Goal: Task Accomplishment & Management: Manage account settings

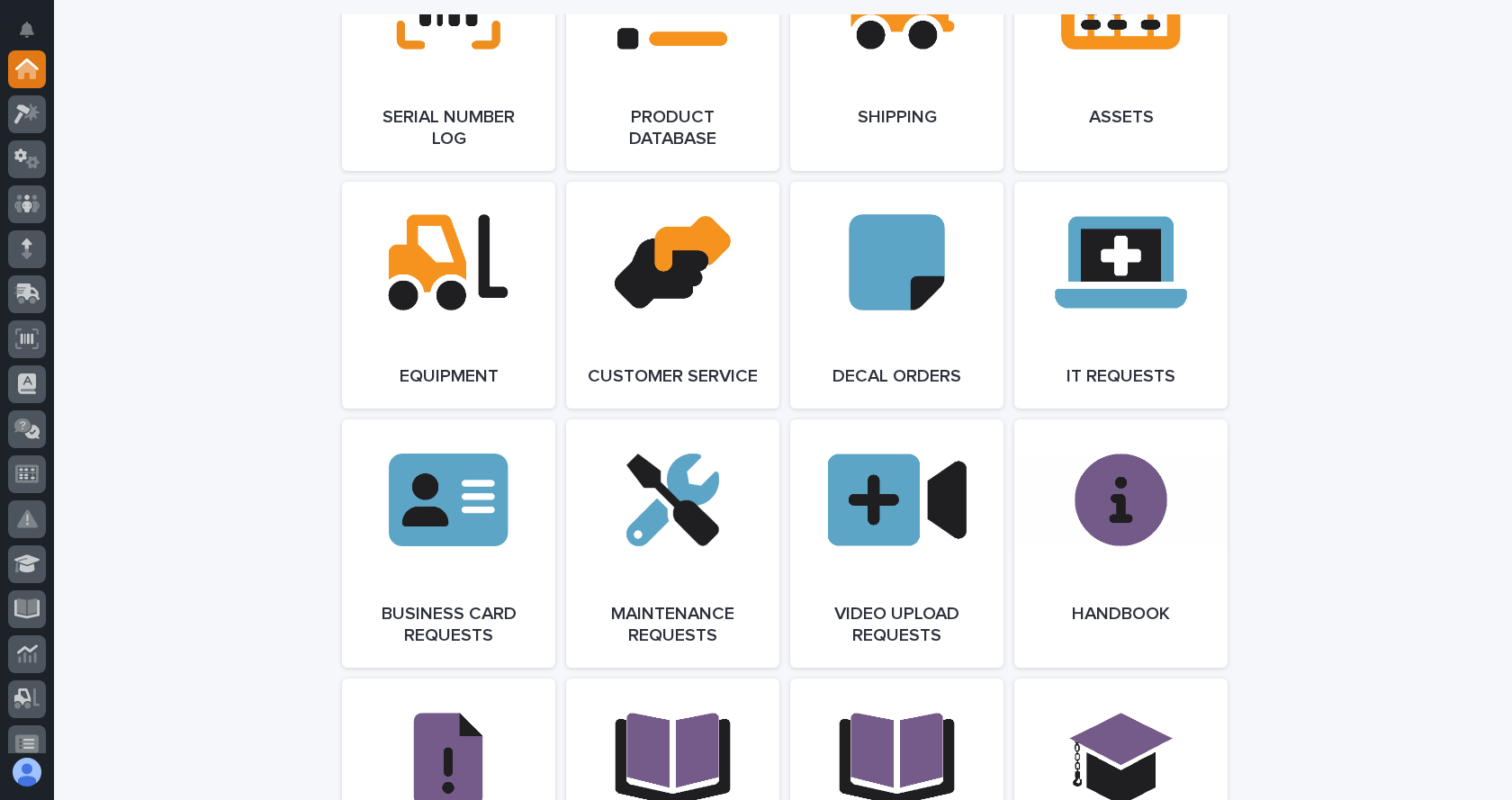
scroll to position [2519, 0]
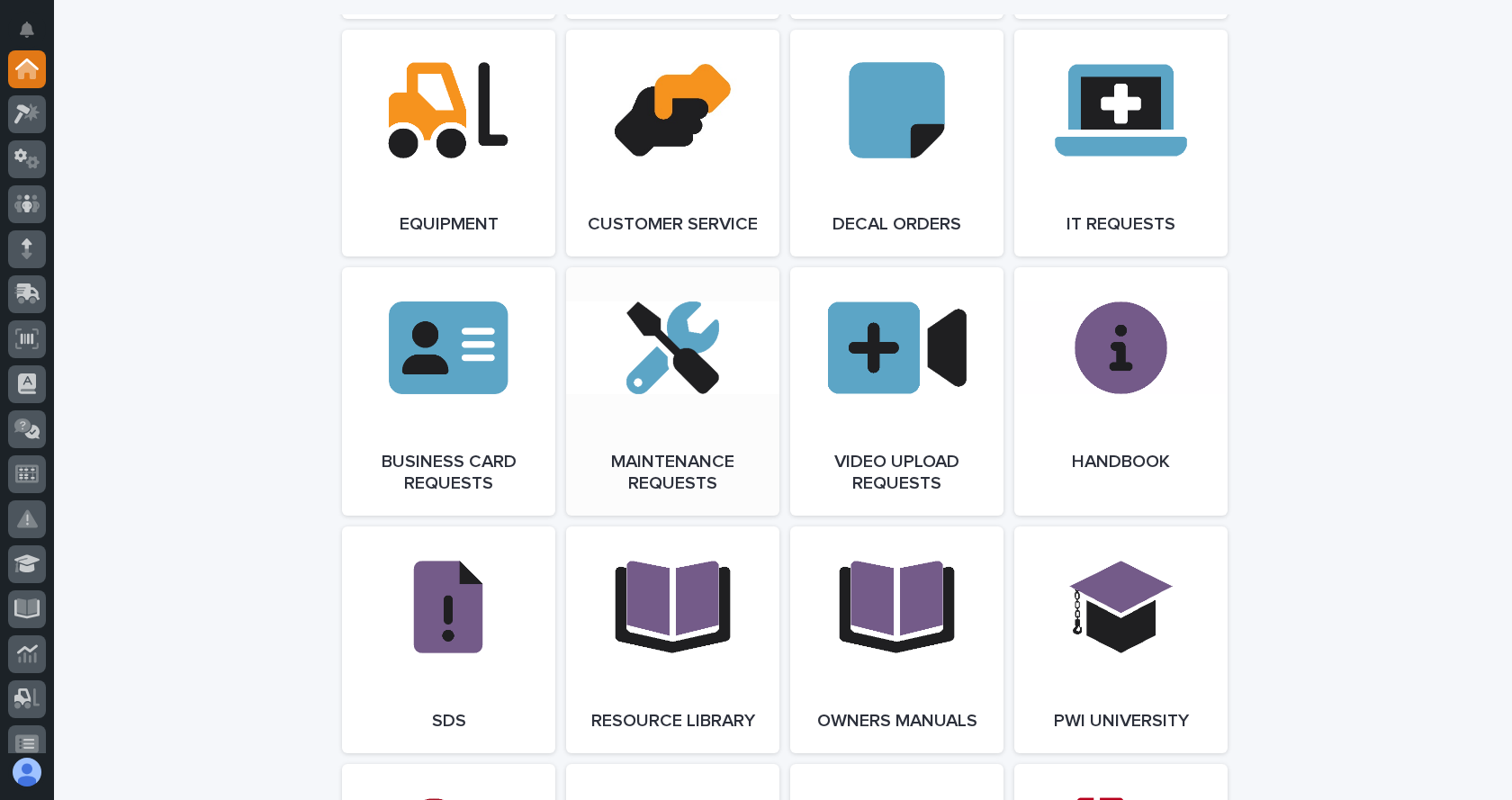
click at [648, 402] on link "Open Link" at bounding box center [672, 391] width 213 height 249
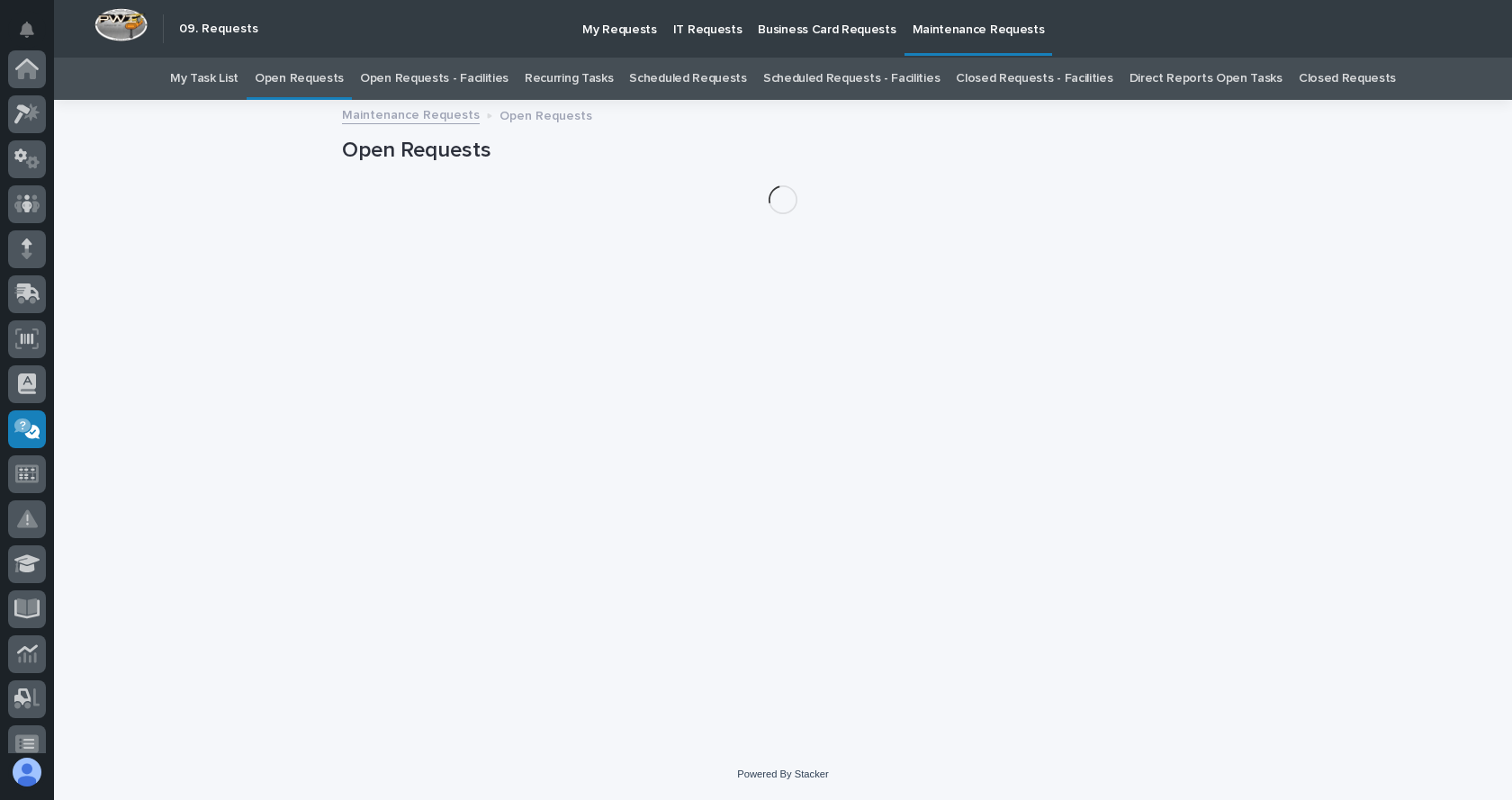
scroll to position [332, 0]
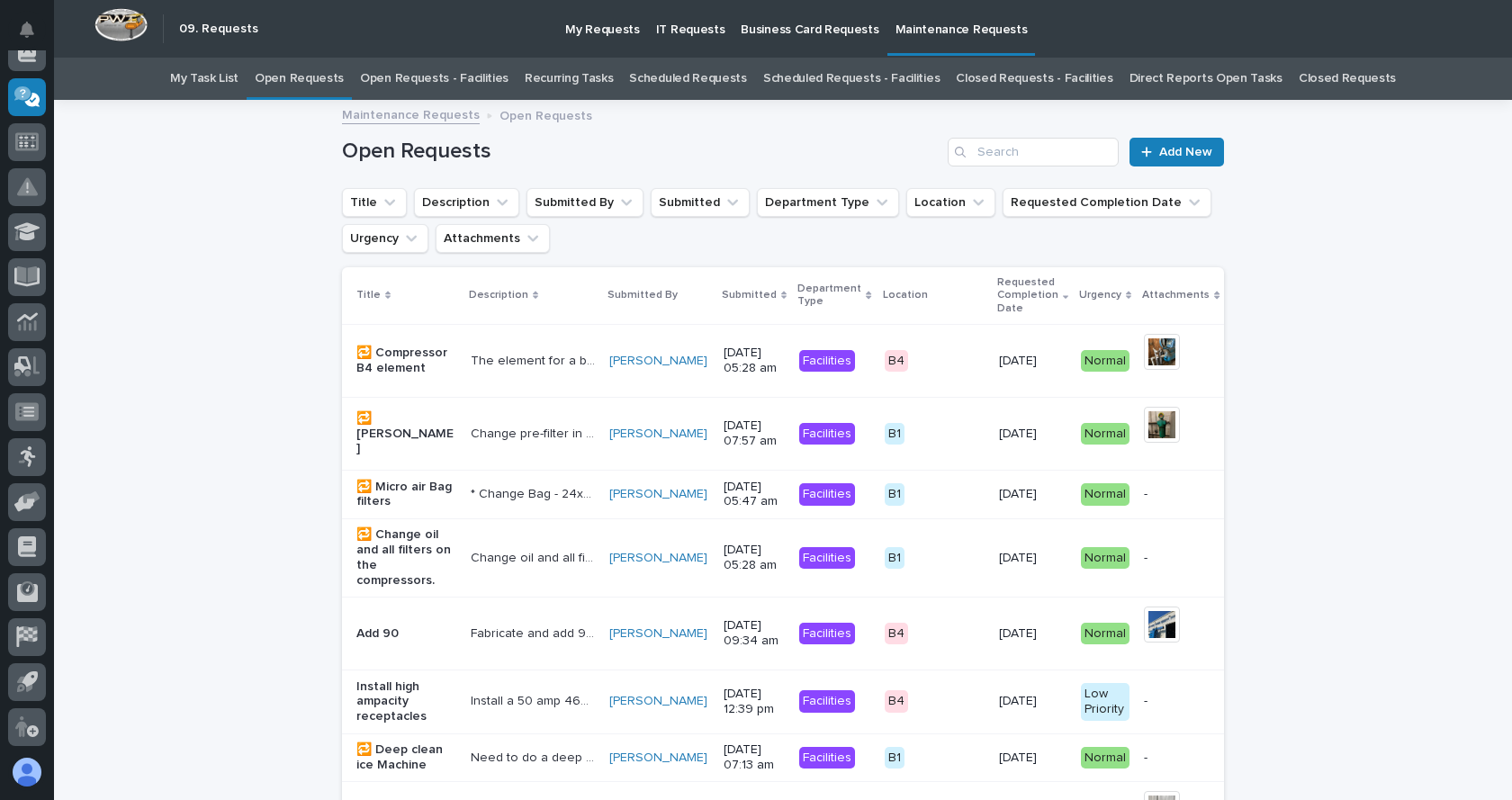
click at [498, 81] on link "Open Requests - Facilities" at bounding box center [434, 79] width 148 height 42
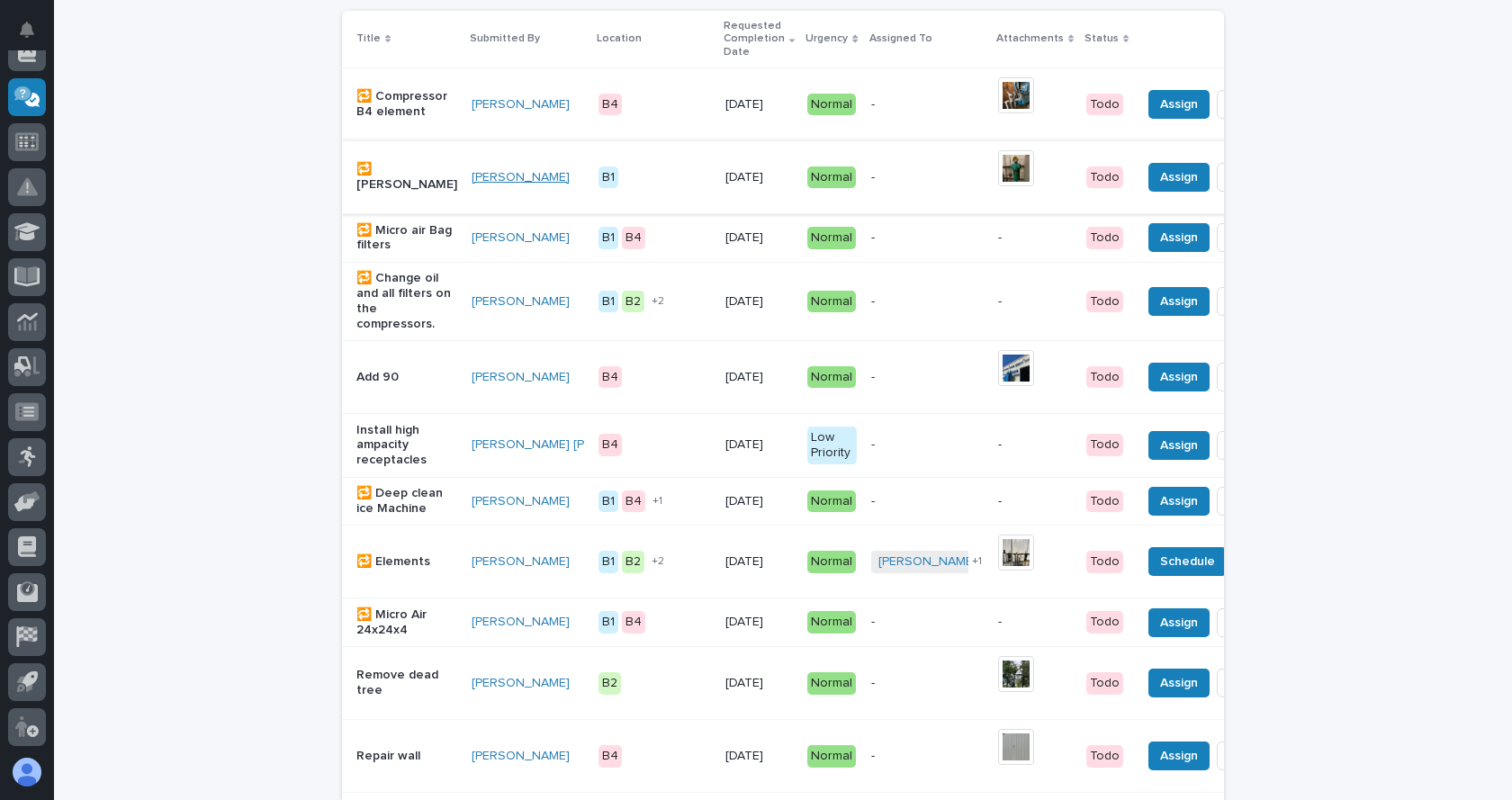
scroll to position [270, 0]
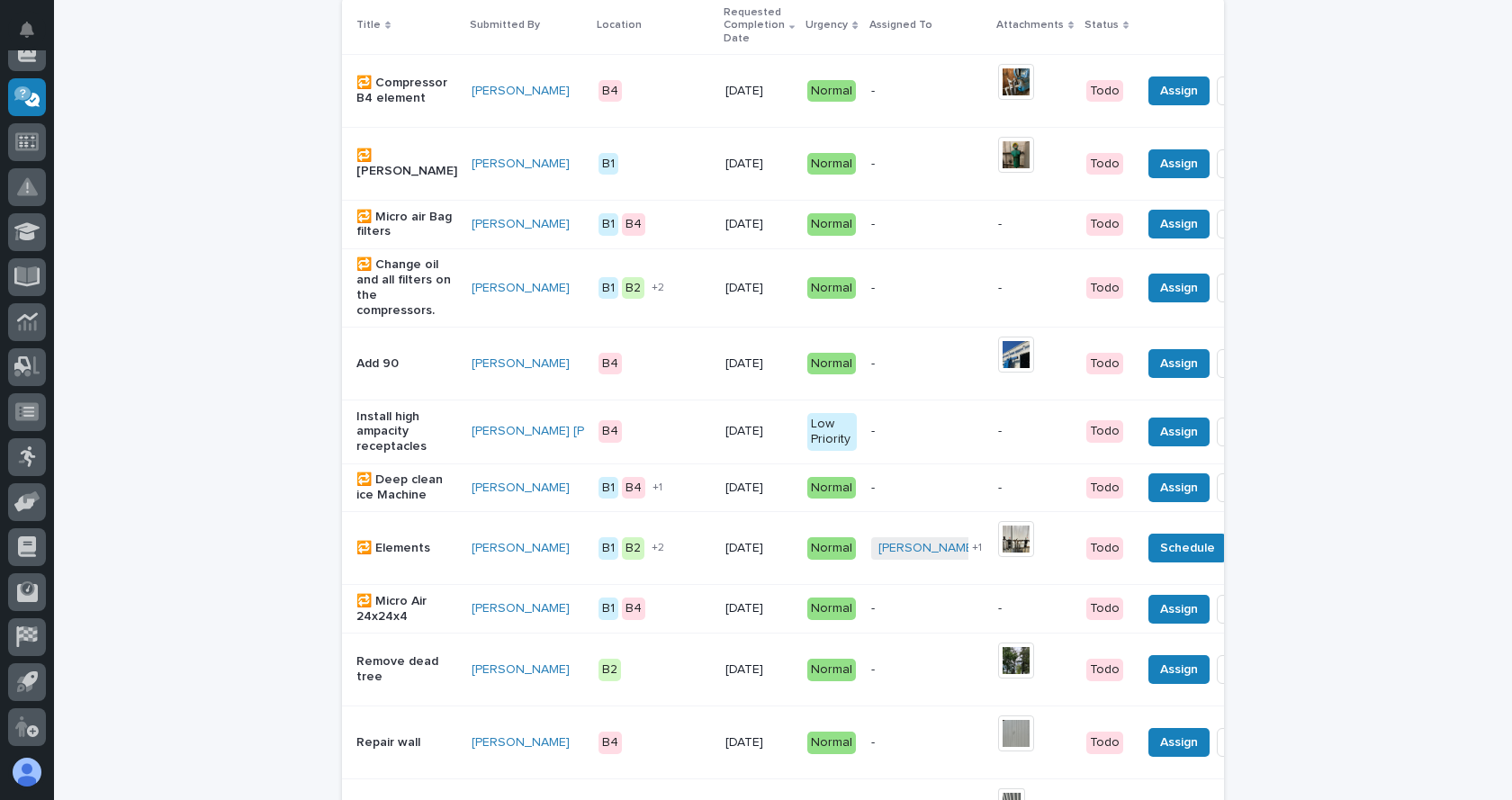
click at [392, 437] on p "Install high ampacity receptacles" at bounding box center [407, 432] width 101 height 45
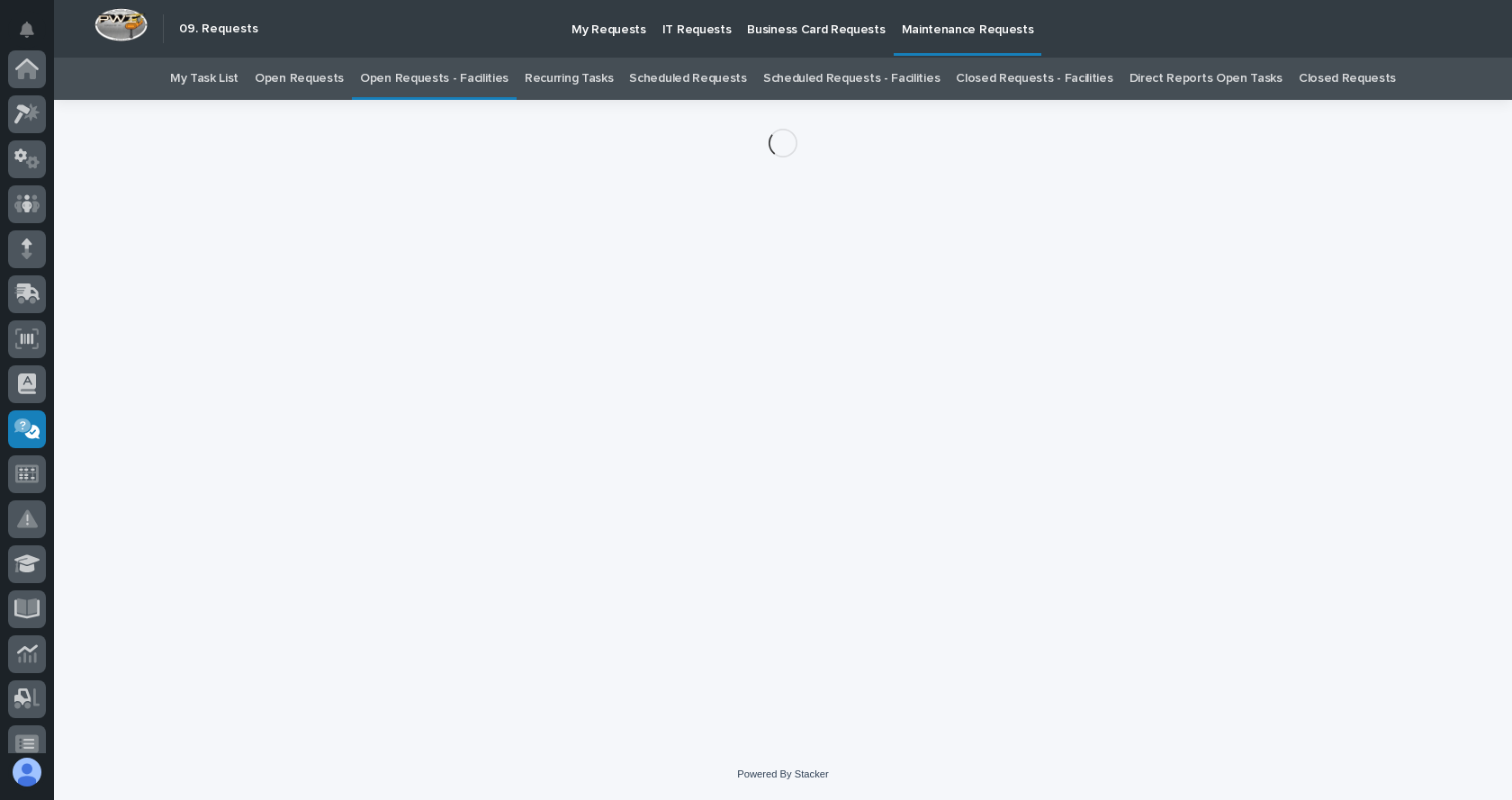
scroll to position [332, 0]
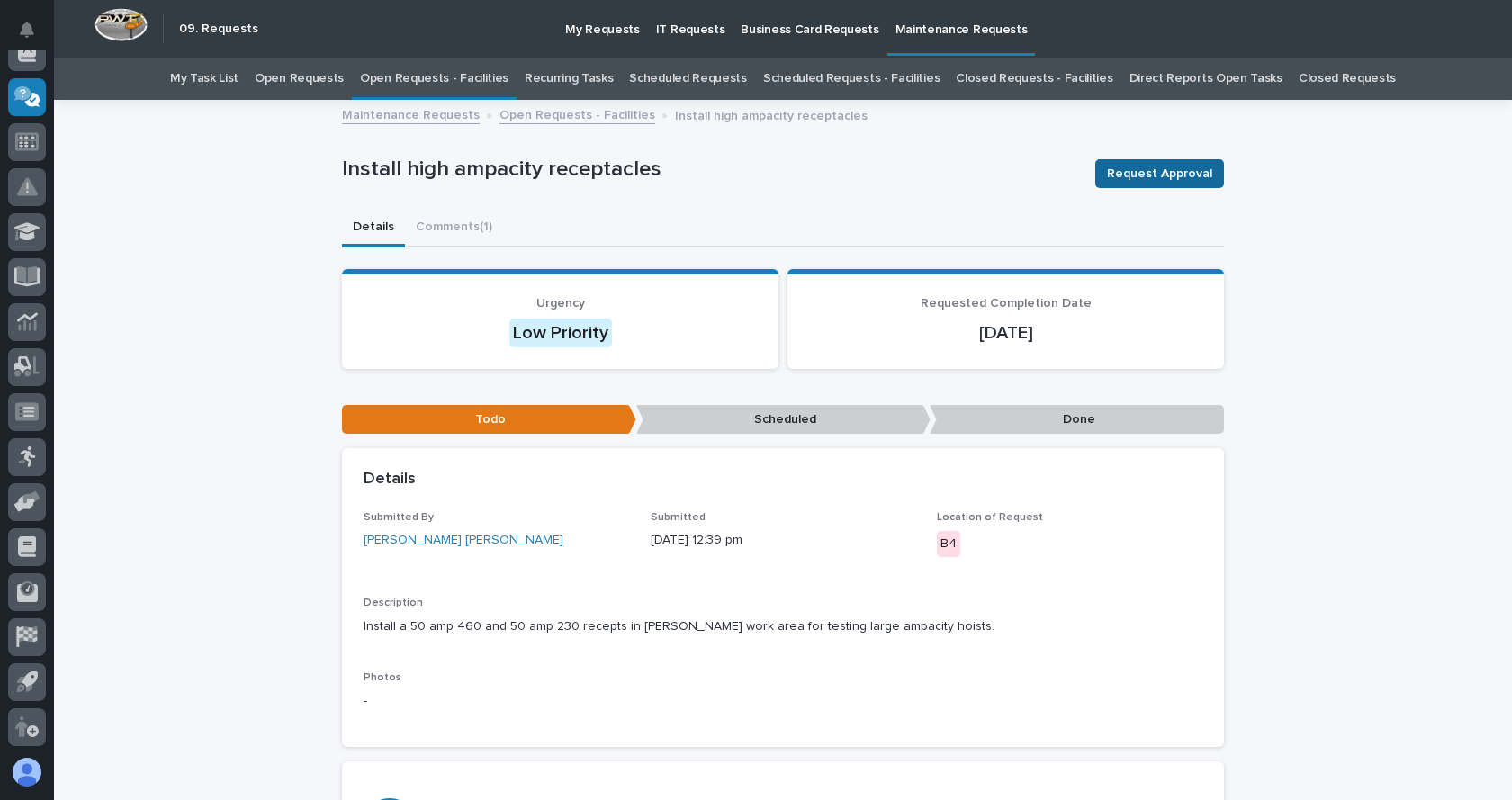
click at [1153, 165] on span "Request Approval" at bounding box center [1159, 174] width 105 height 22
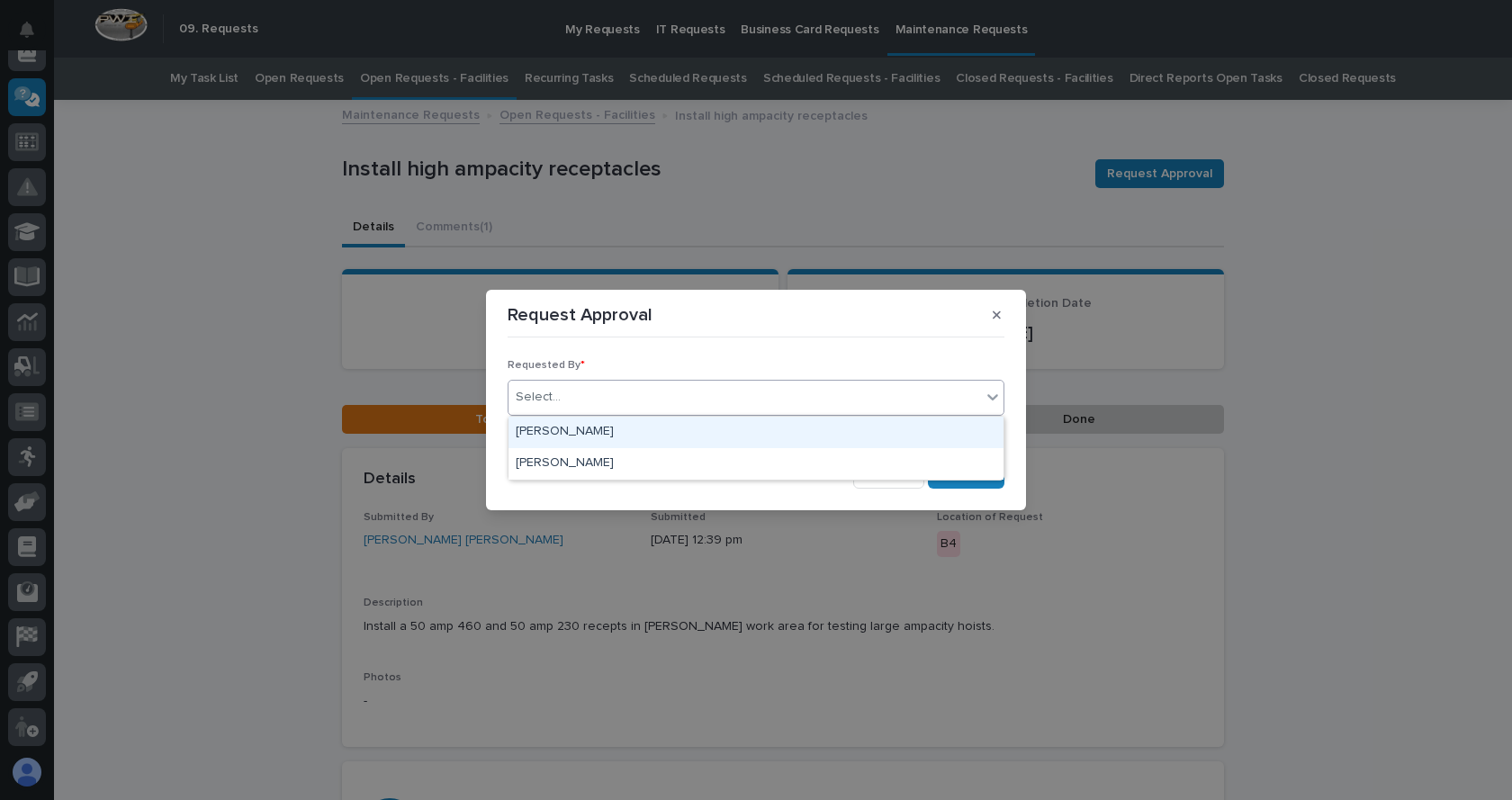
click at [574, 390] on div "Select..." at bounding box center [744, 397] width 473 height 29
click at [580, 428] on div "[PERSON_NAME]" at bounding box center [756, 432] width 495 height 31
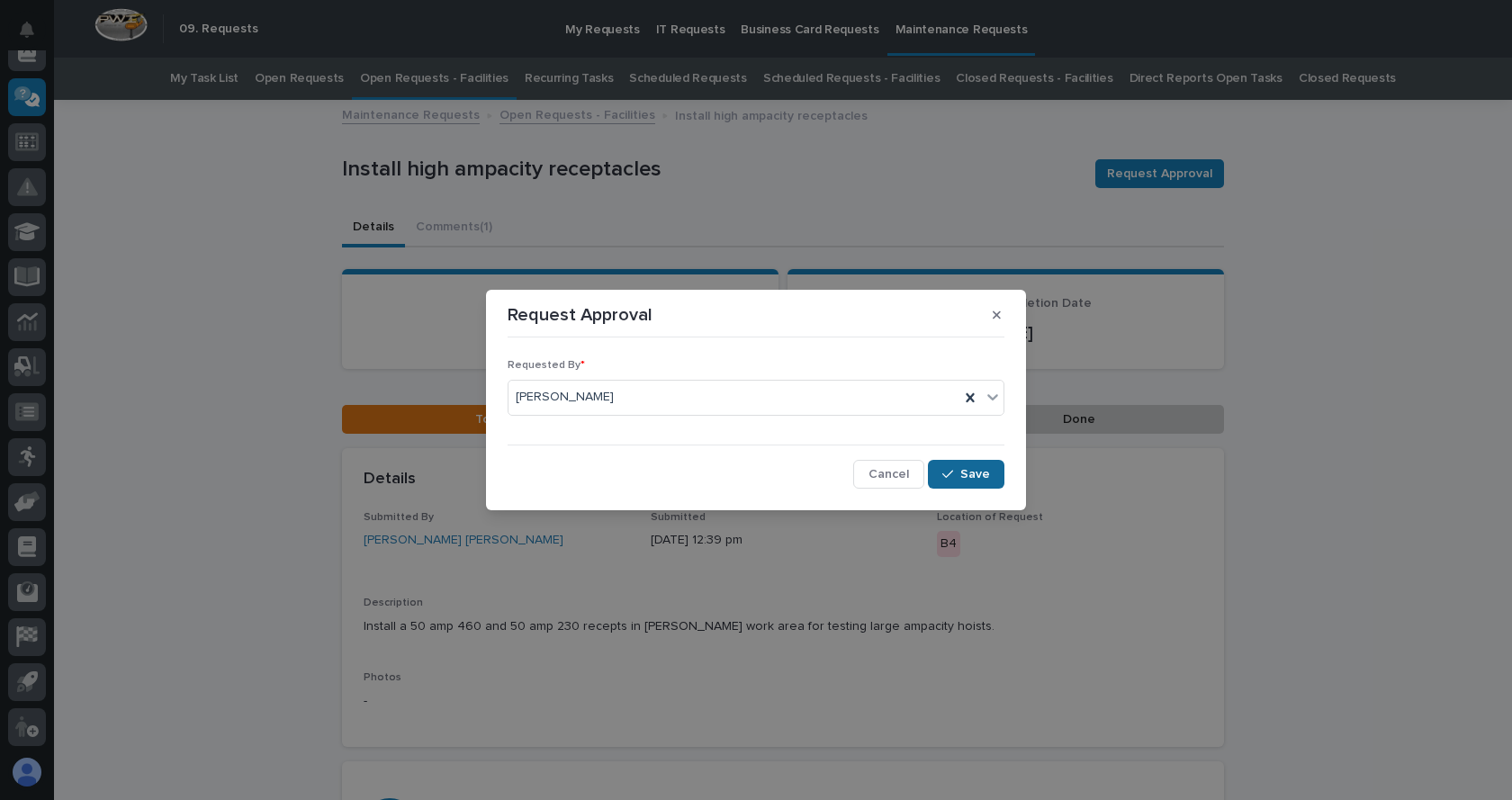
click at [965, 471] on span "Save" at bounding box center [975, 474] width 29 height 16
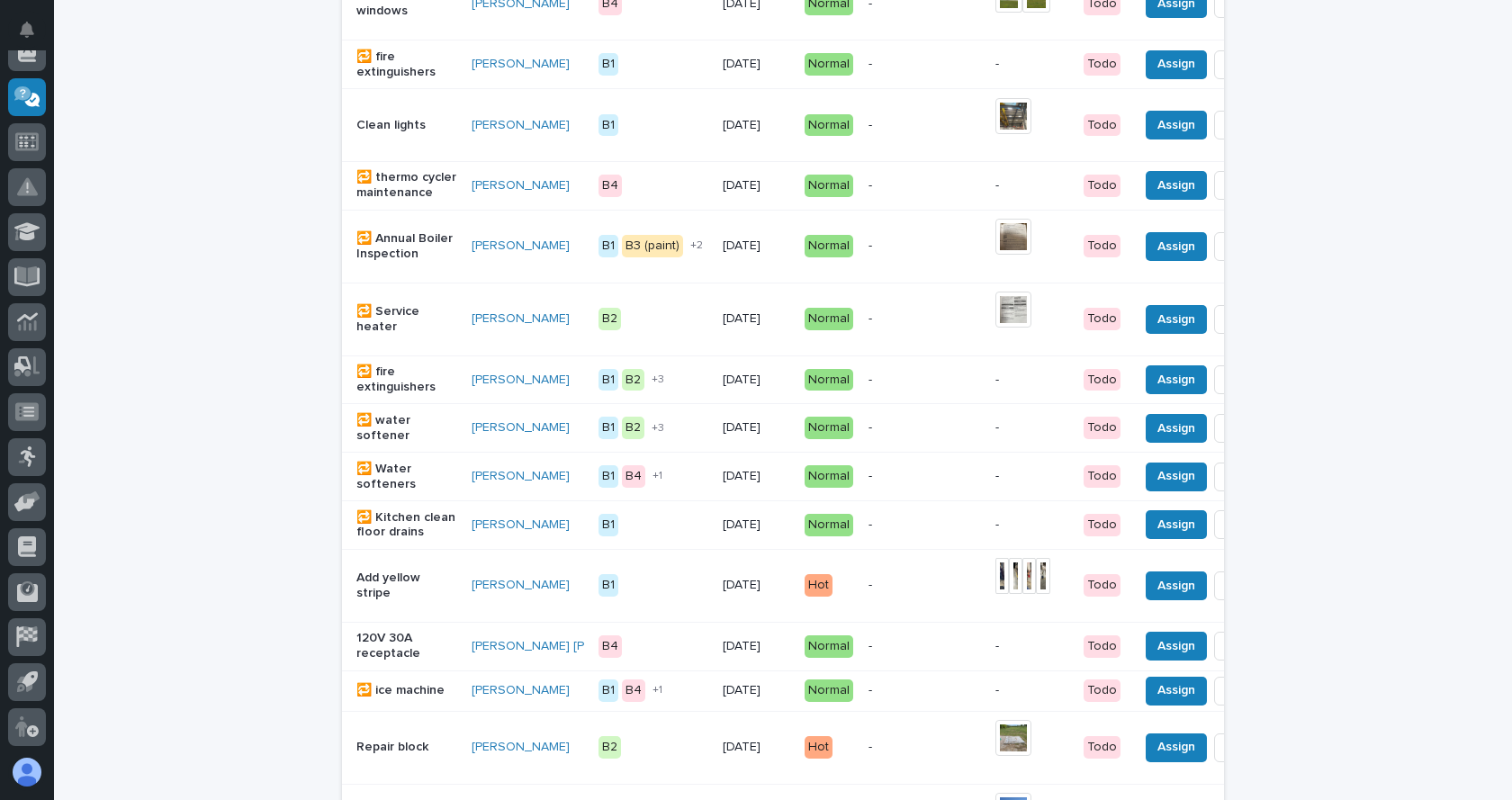
scroll to position [1317, 0]
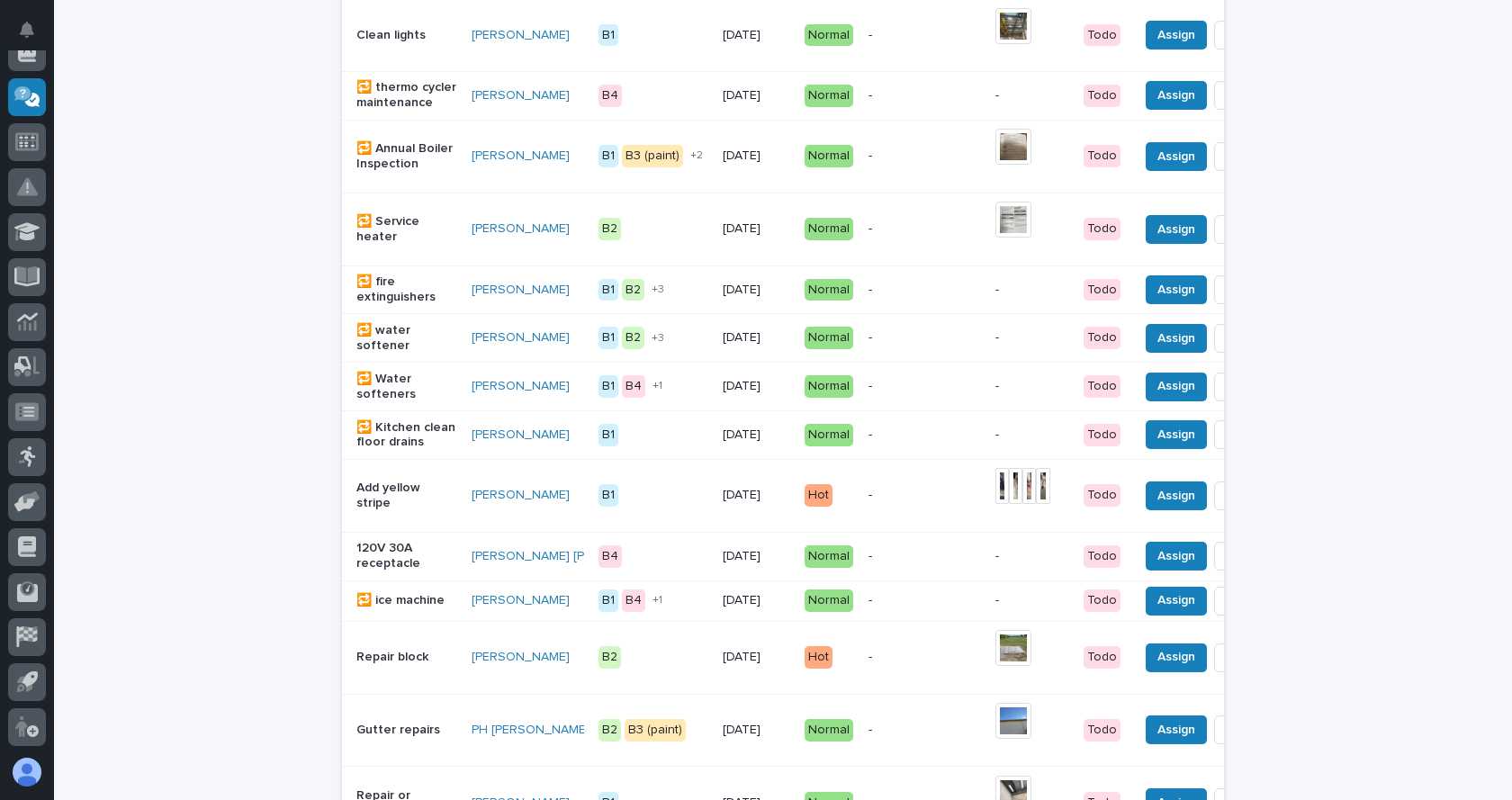
click at [393, 571] on p "120V 30A receptacle" at bounding box center [407, 555] width 101 height 30
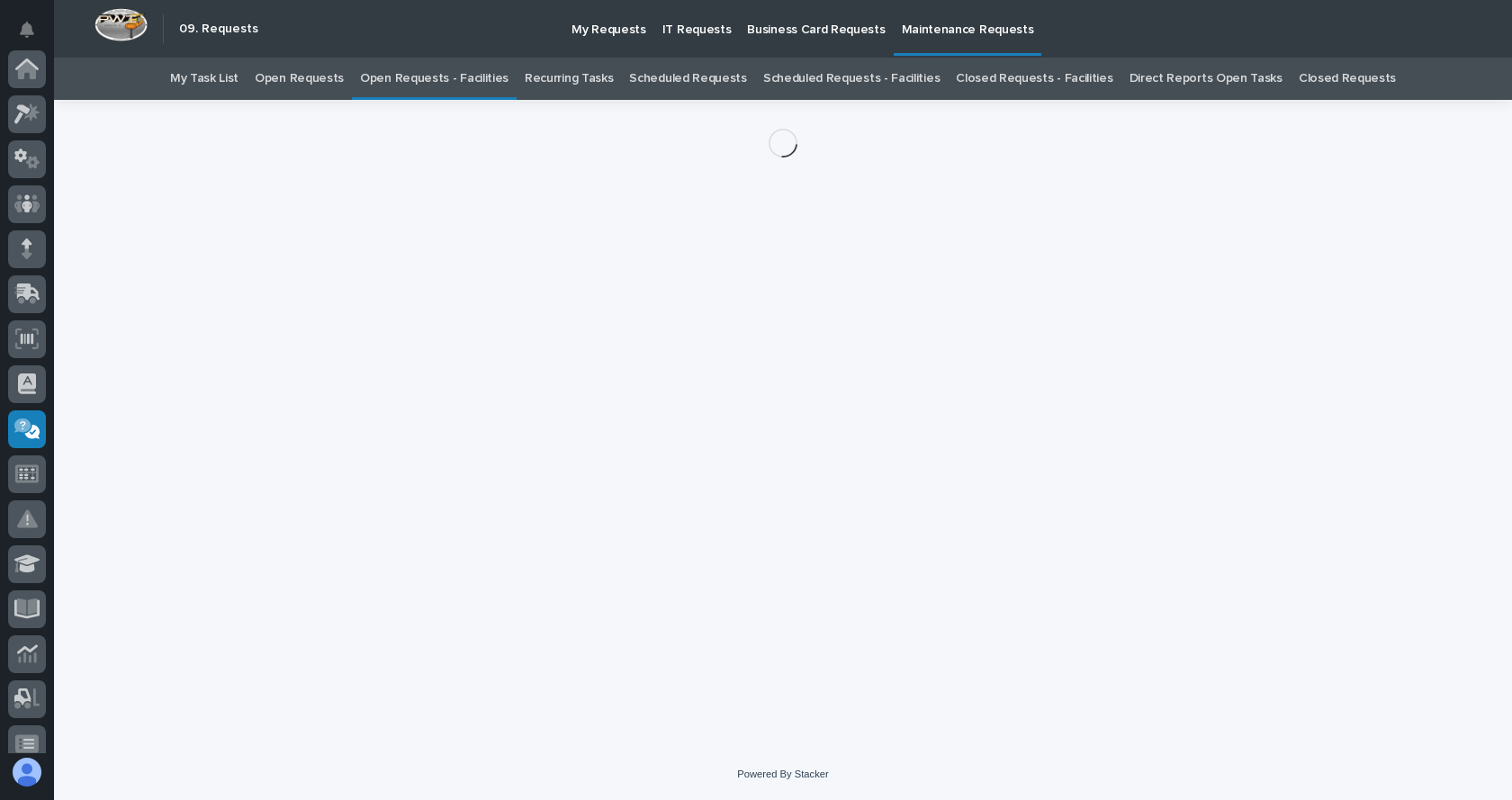
scroll to position [332, 0]
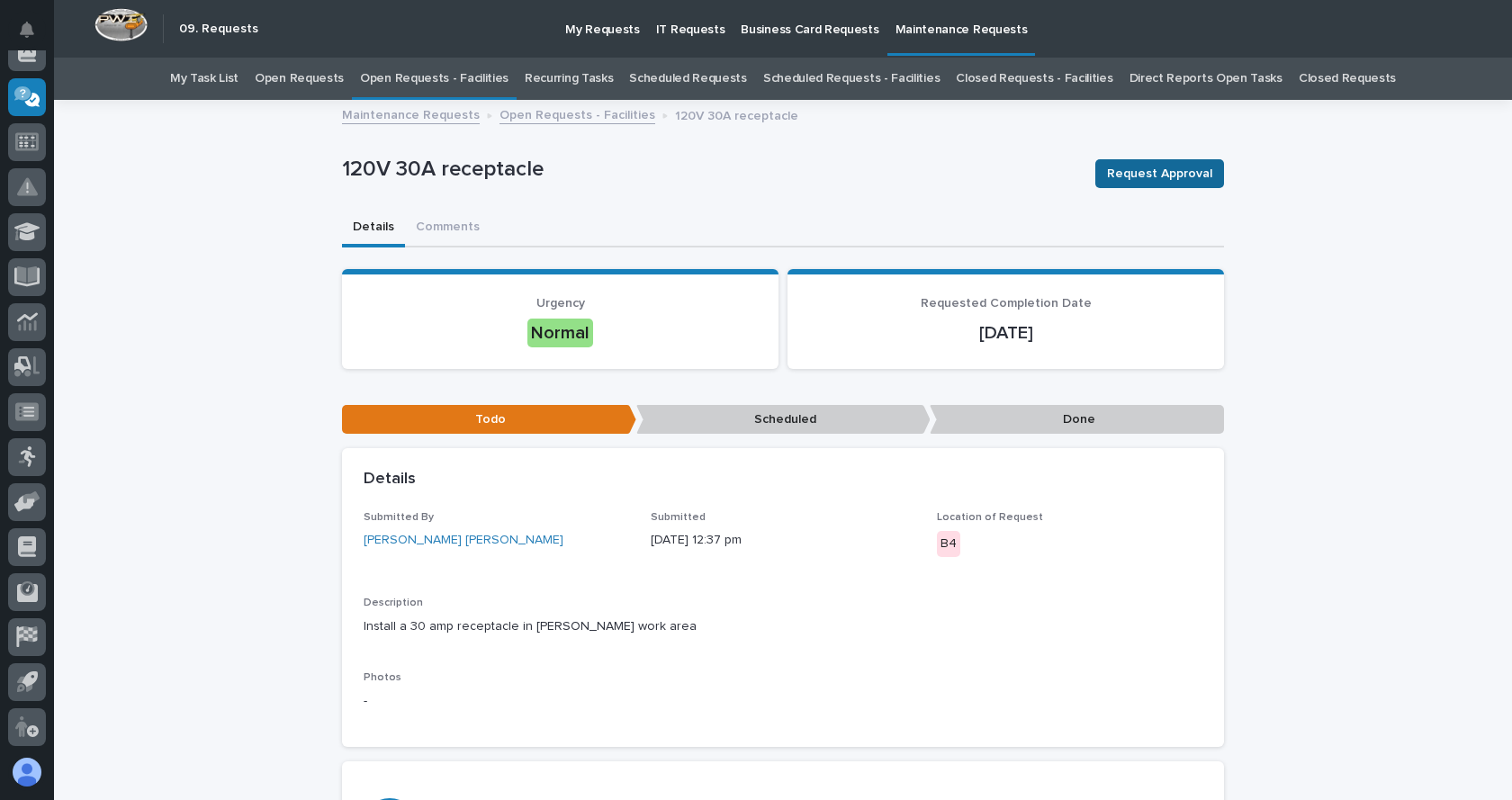
click at [1142, 174] on span "Request Approval" at bounding box center [1159, 174] width 105 height 22
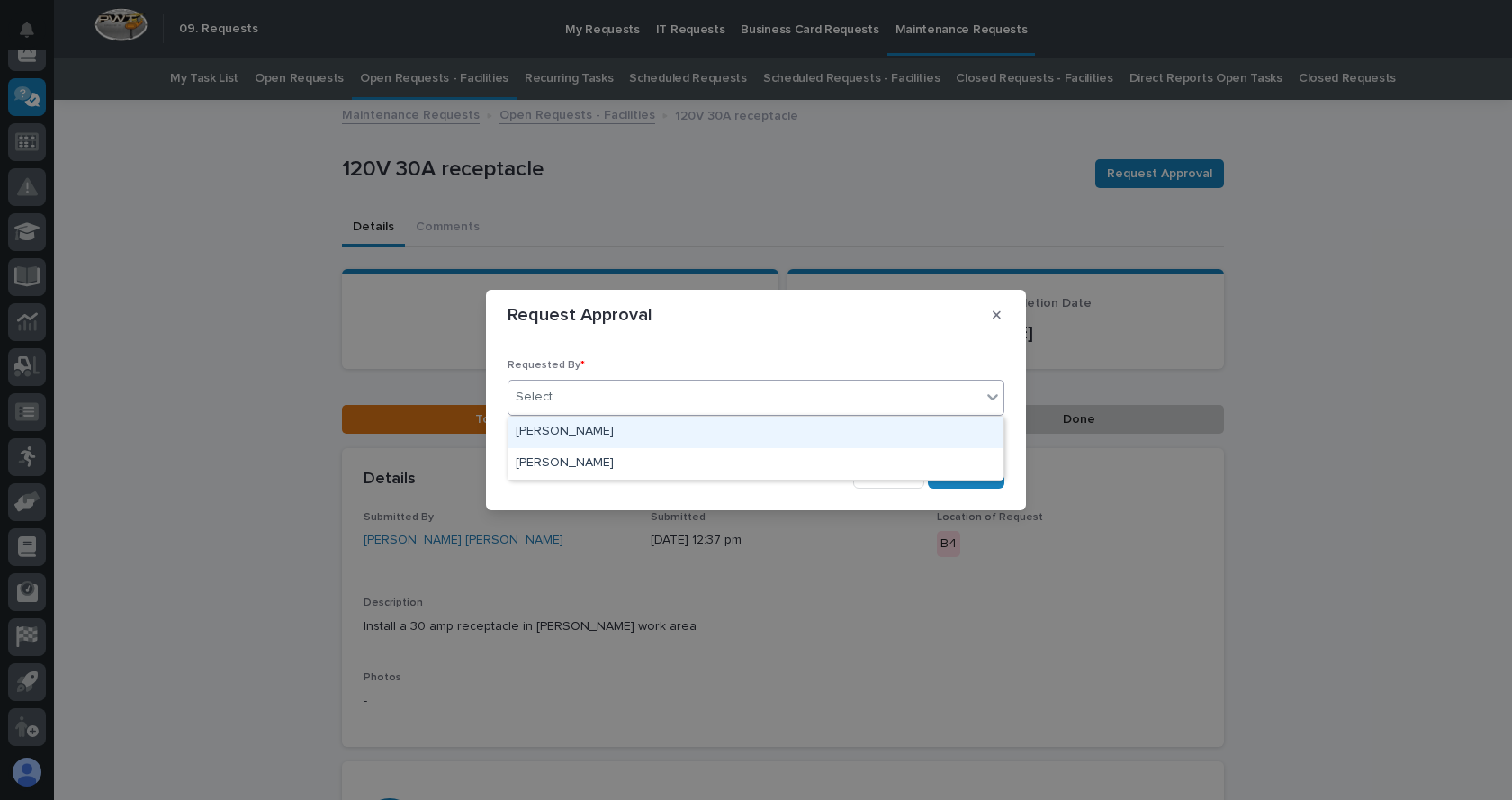
click at [674, 399] on div "Select..." at bounding box center [744, 397] width 473 height 29
click at [593, 431] on div "[PERSON_NAME]" at bounding box center [756, 432] width 495 height 31
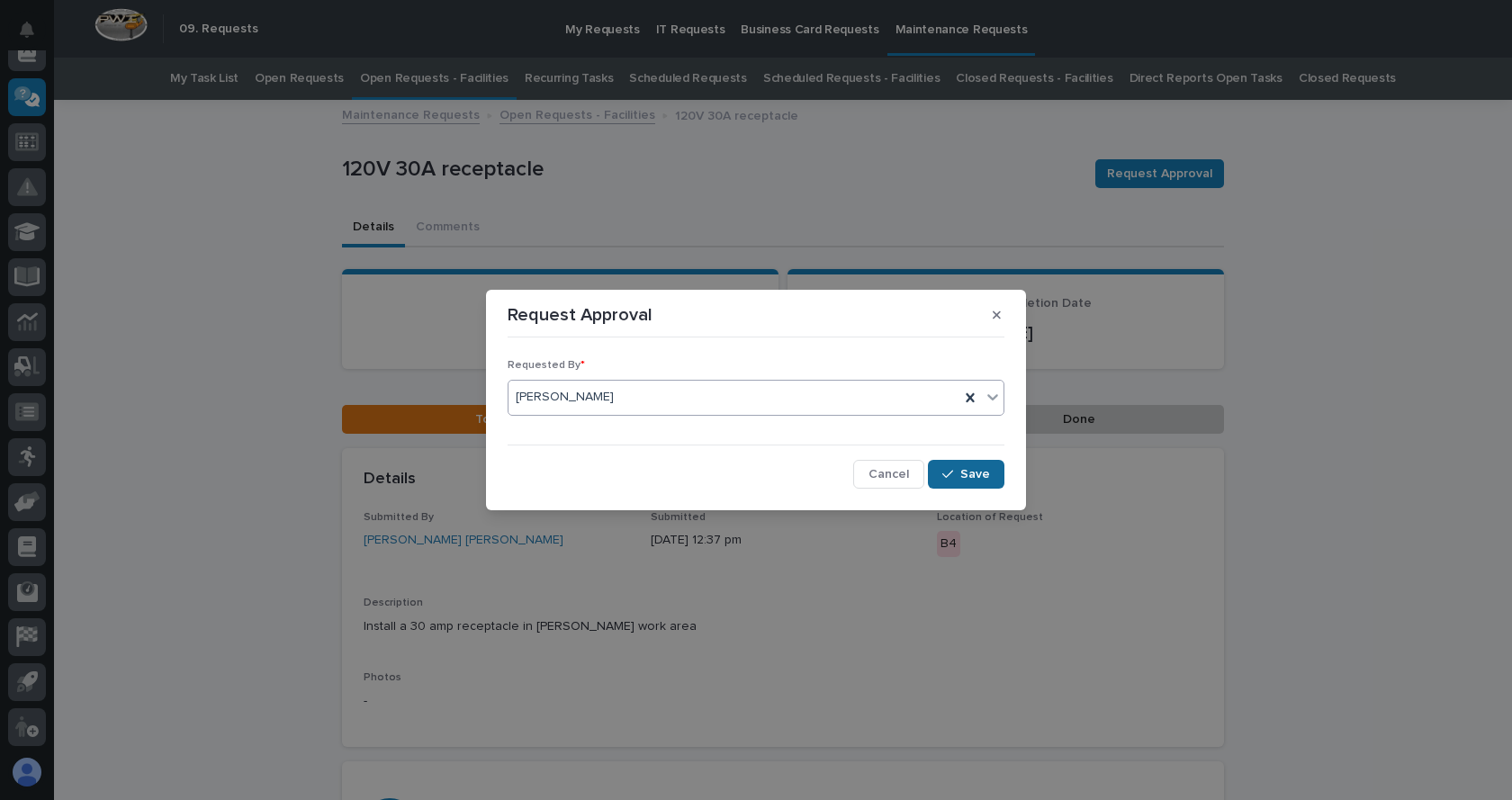
click at [989, 469] on span "Save" at bounding box center [975, 474] width 29 height 16
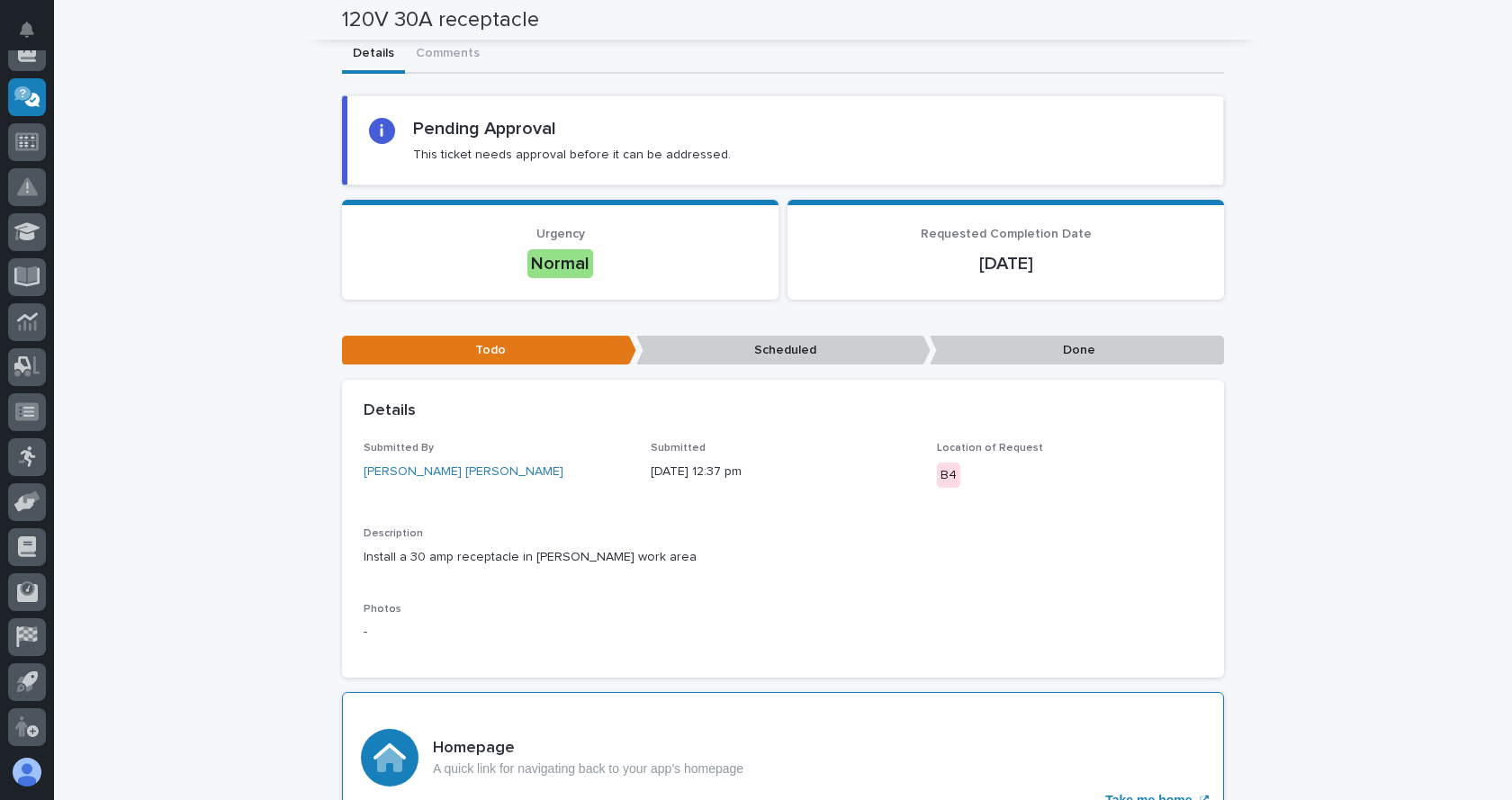
scroll to position [0, 0]
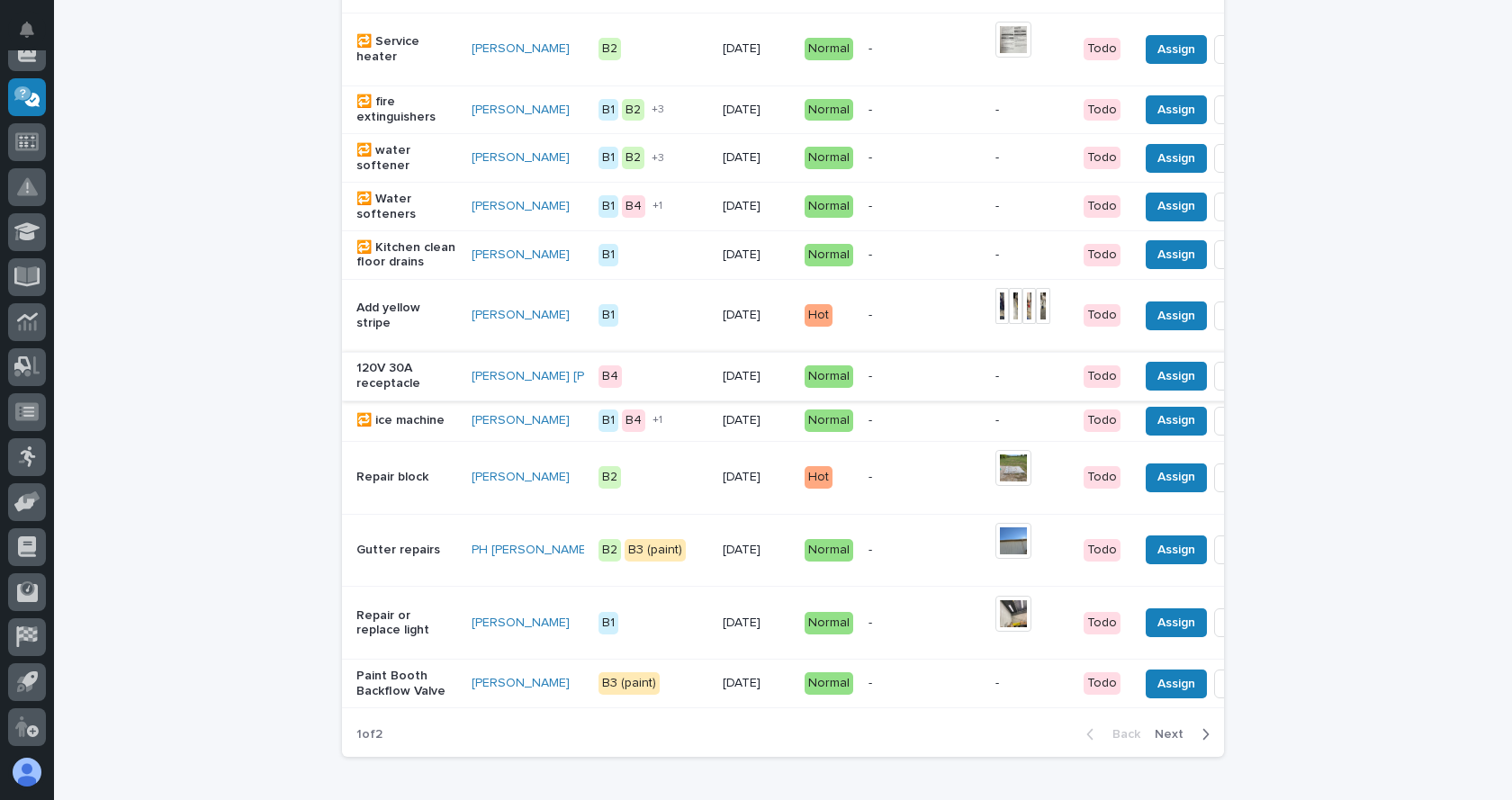
scroll to position [1691, 0]
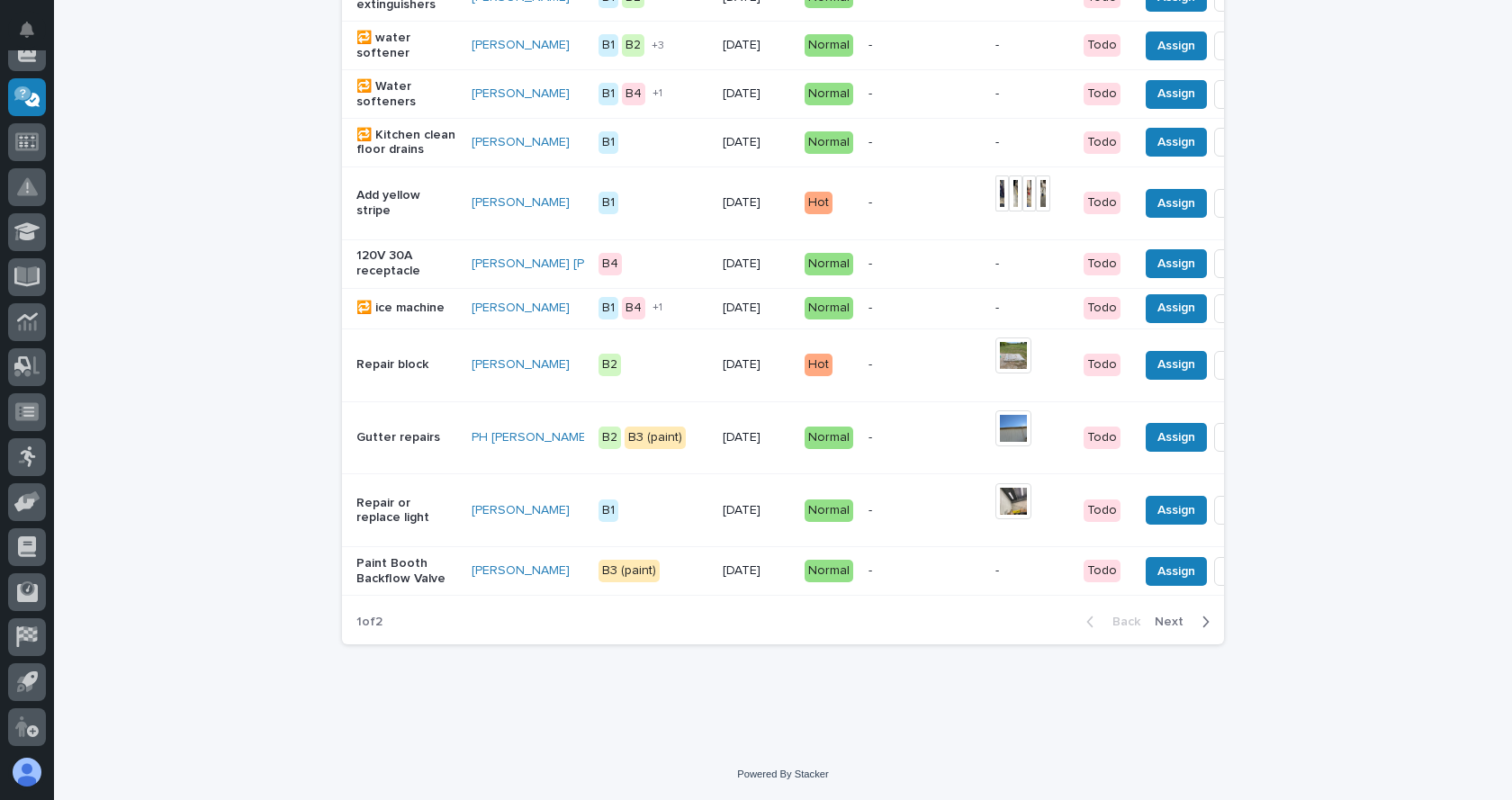
click at [1168, 619] on span "Next" at bounding box center [1175, 621] width 39 height 16
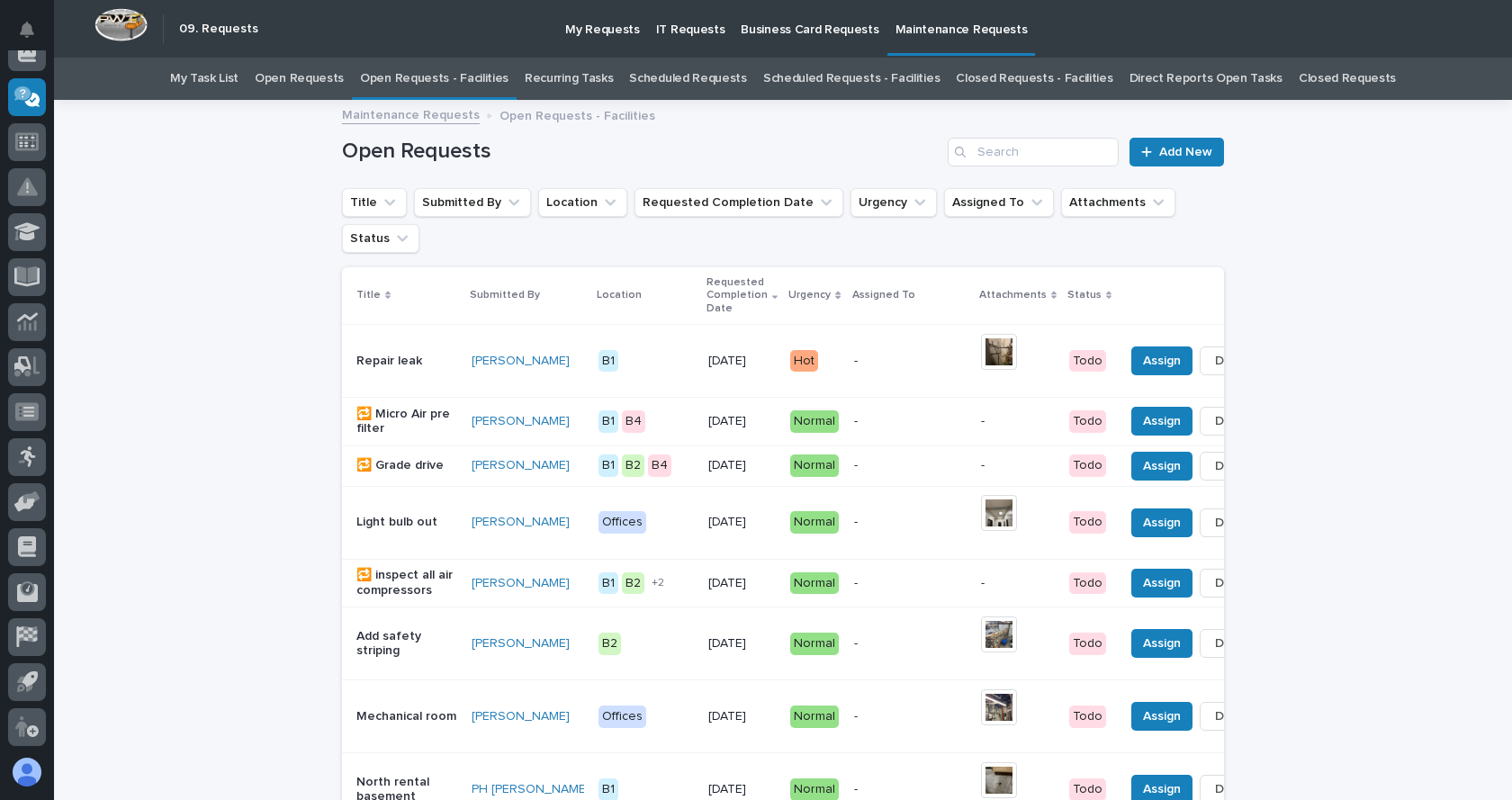
click at [803, 33] on p "Business Card Requests" at bounding box center [809, 19] width 138 height 37
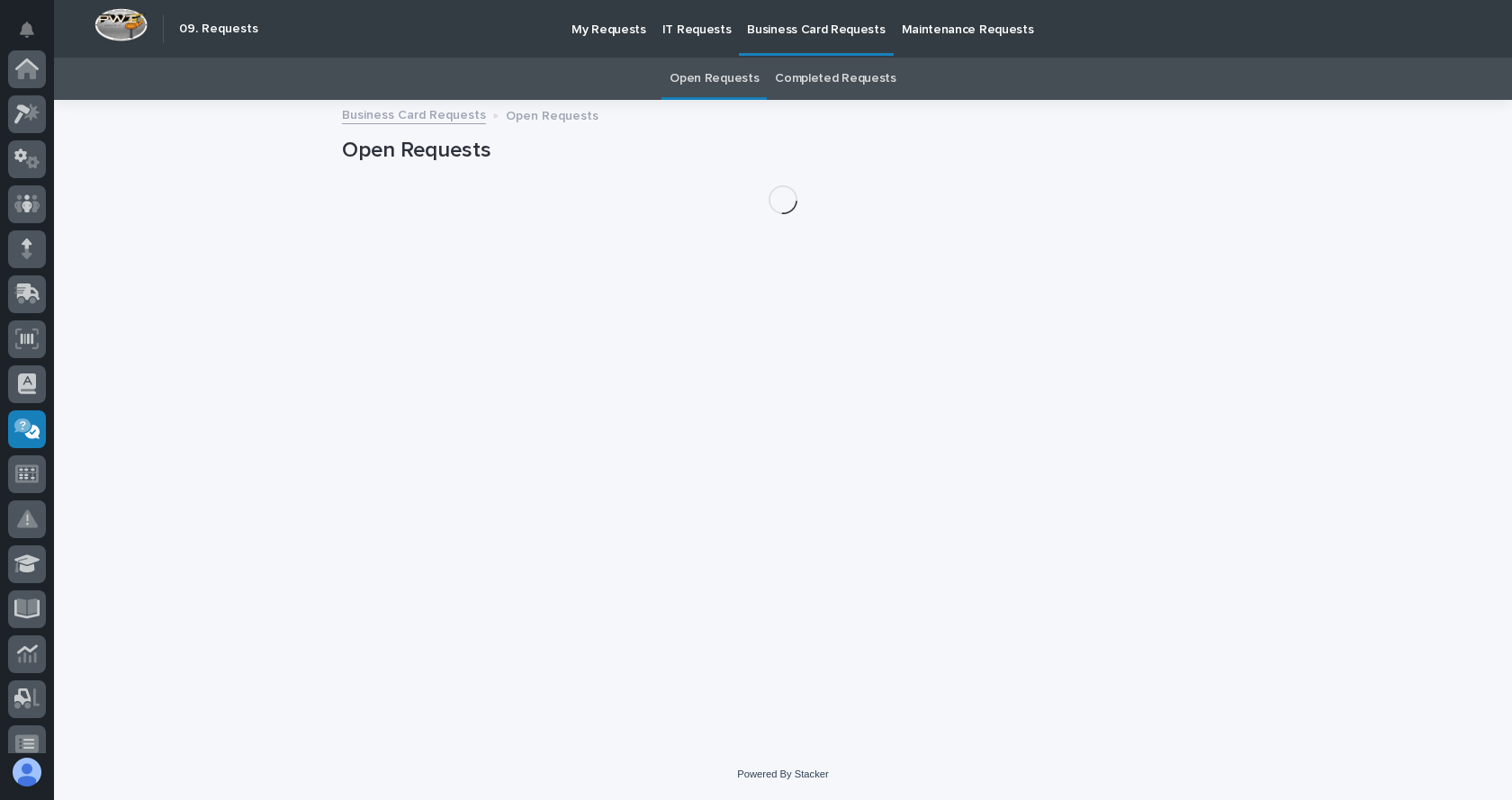
scroll to position [332, 0]
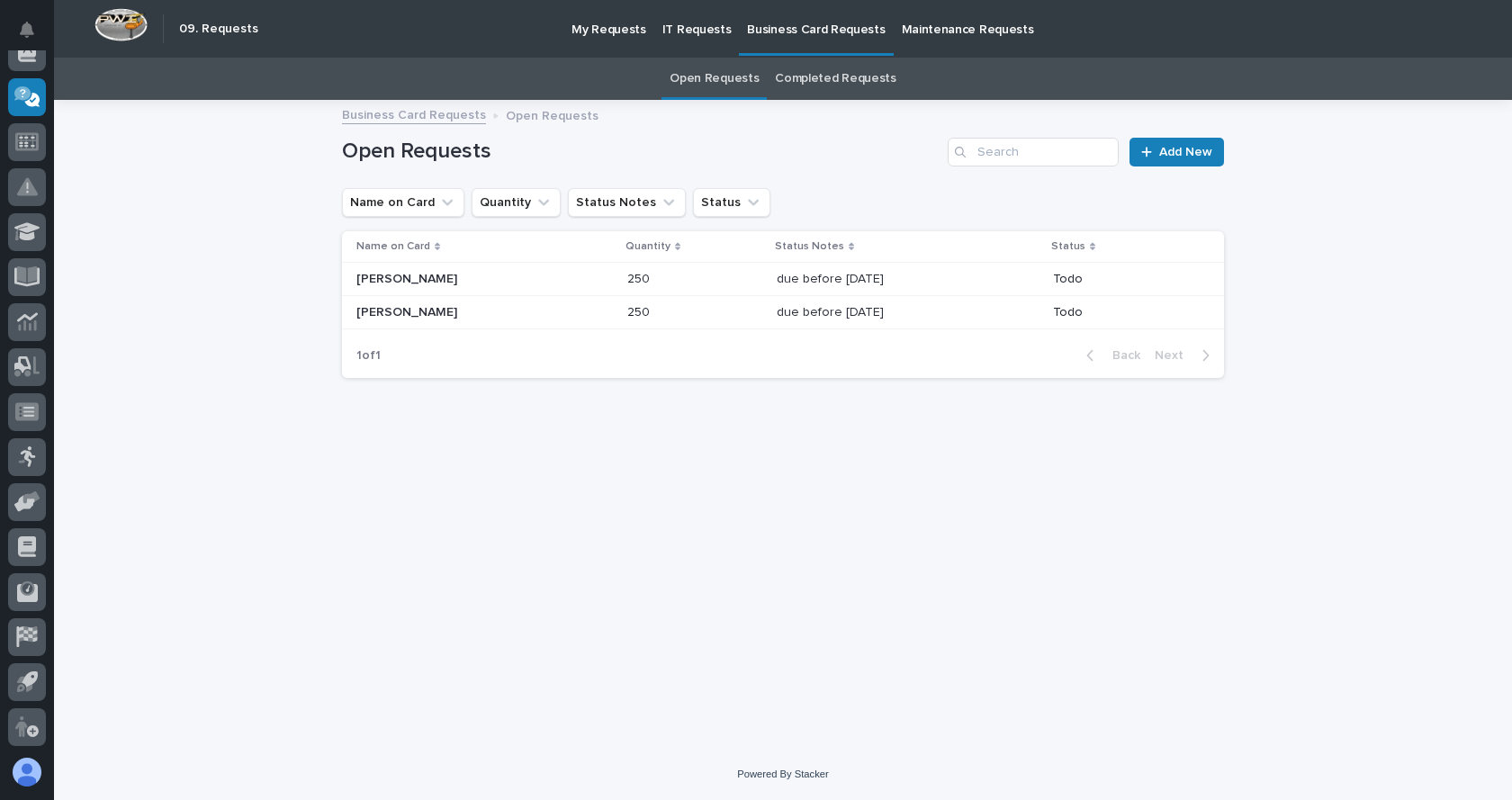
click at [672, 29] on p "IT Requests" at bounding box center [697, 19] width 69 height 37
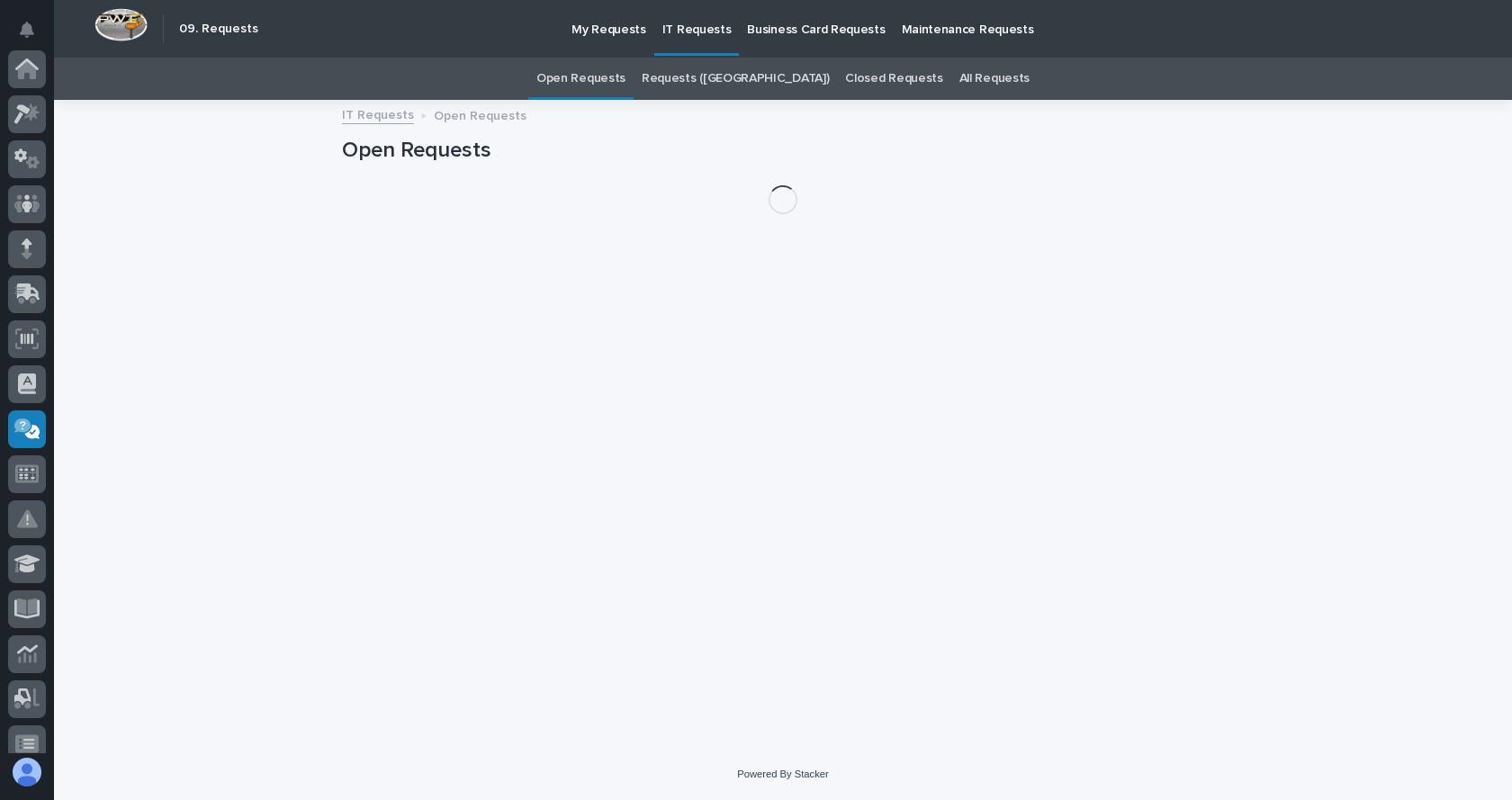
scroll to position [332, 0]
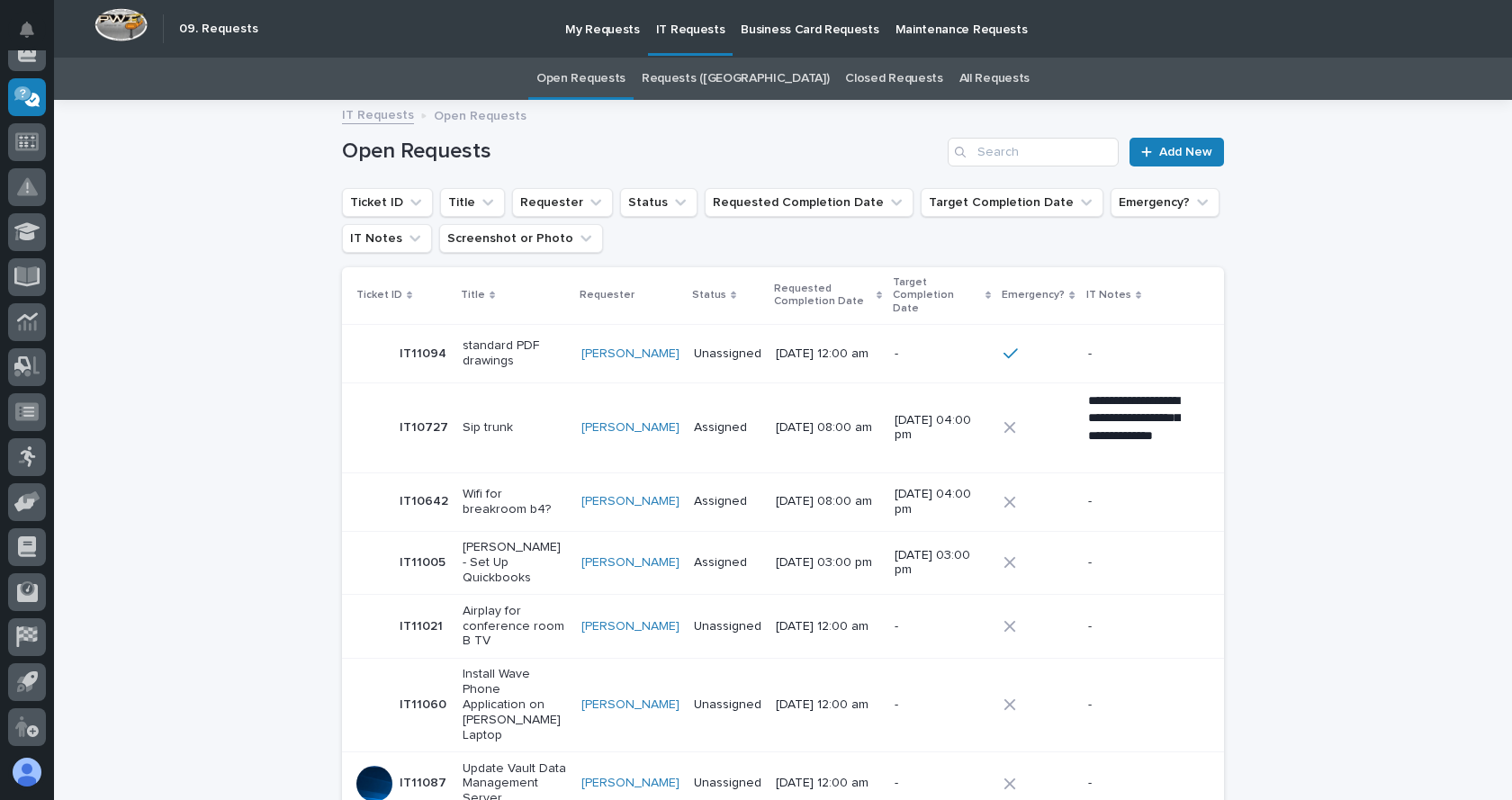
click at [610, 28] on p "My Requests" at bounding box center [603, 19] width 75 height 37
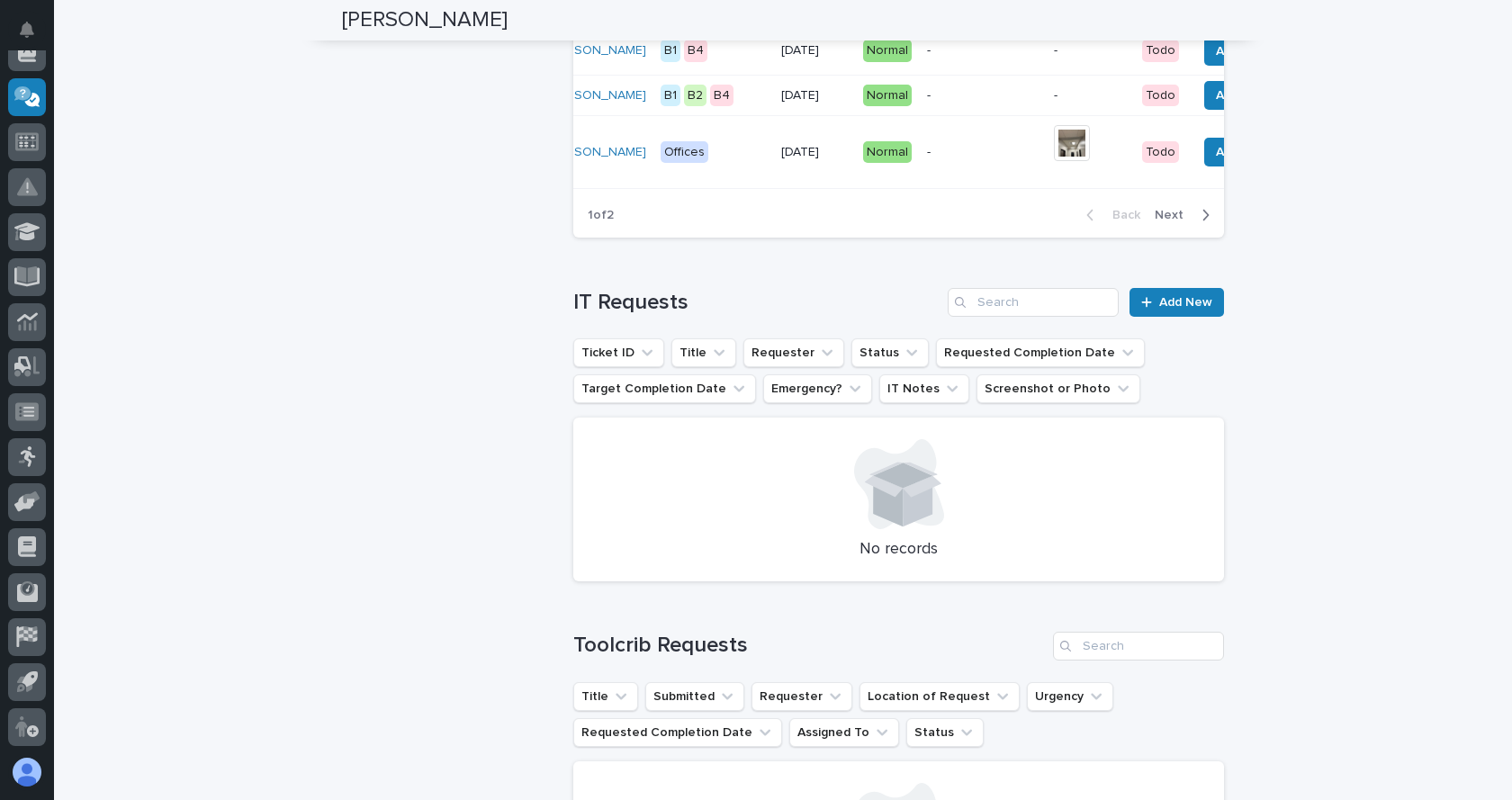
scroll to position [0, 262]
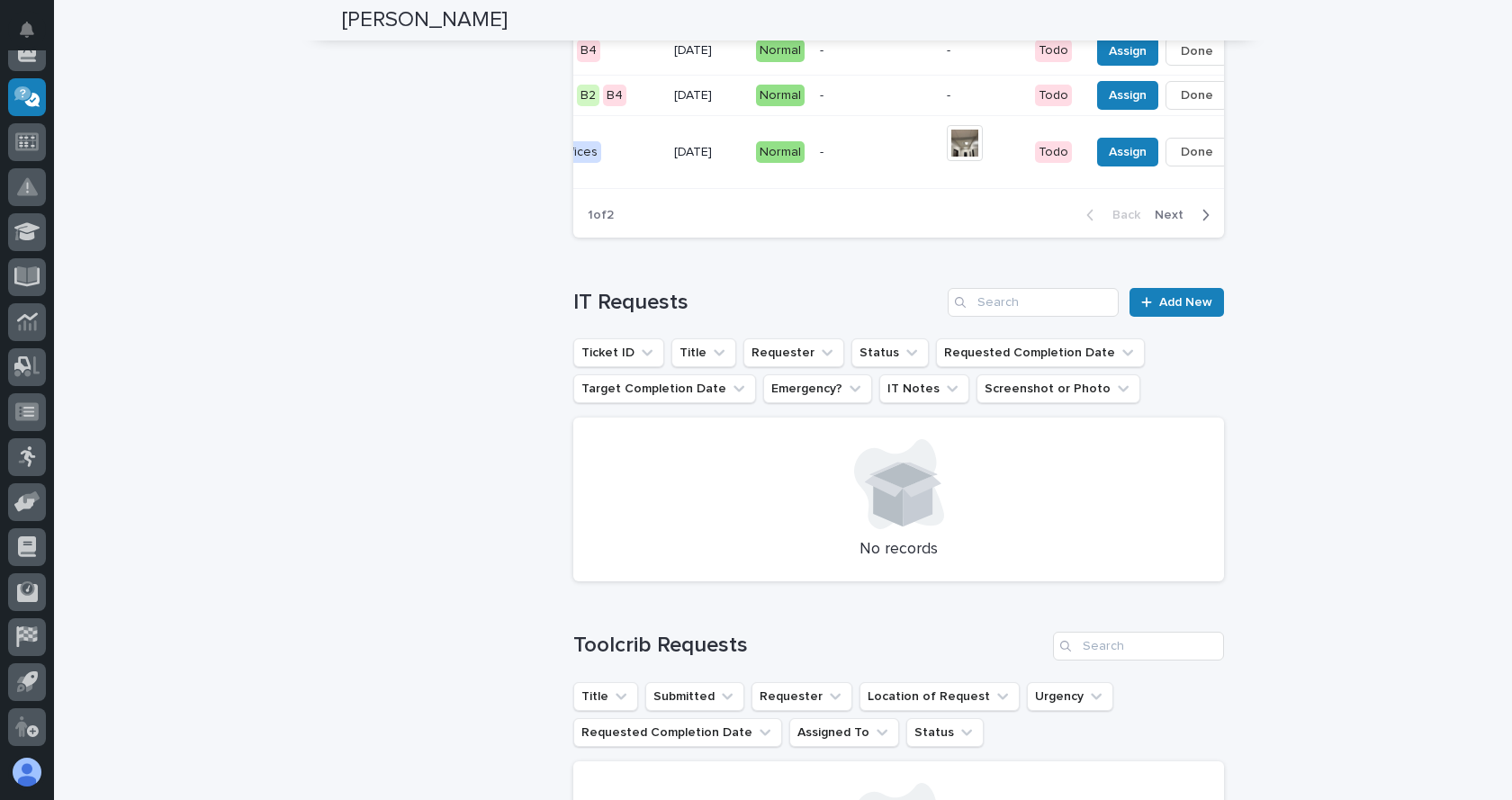
click at [1201, 223] on icon "button" at bounding box center [1205, 215] width 8 height 16
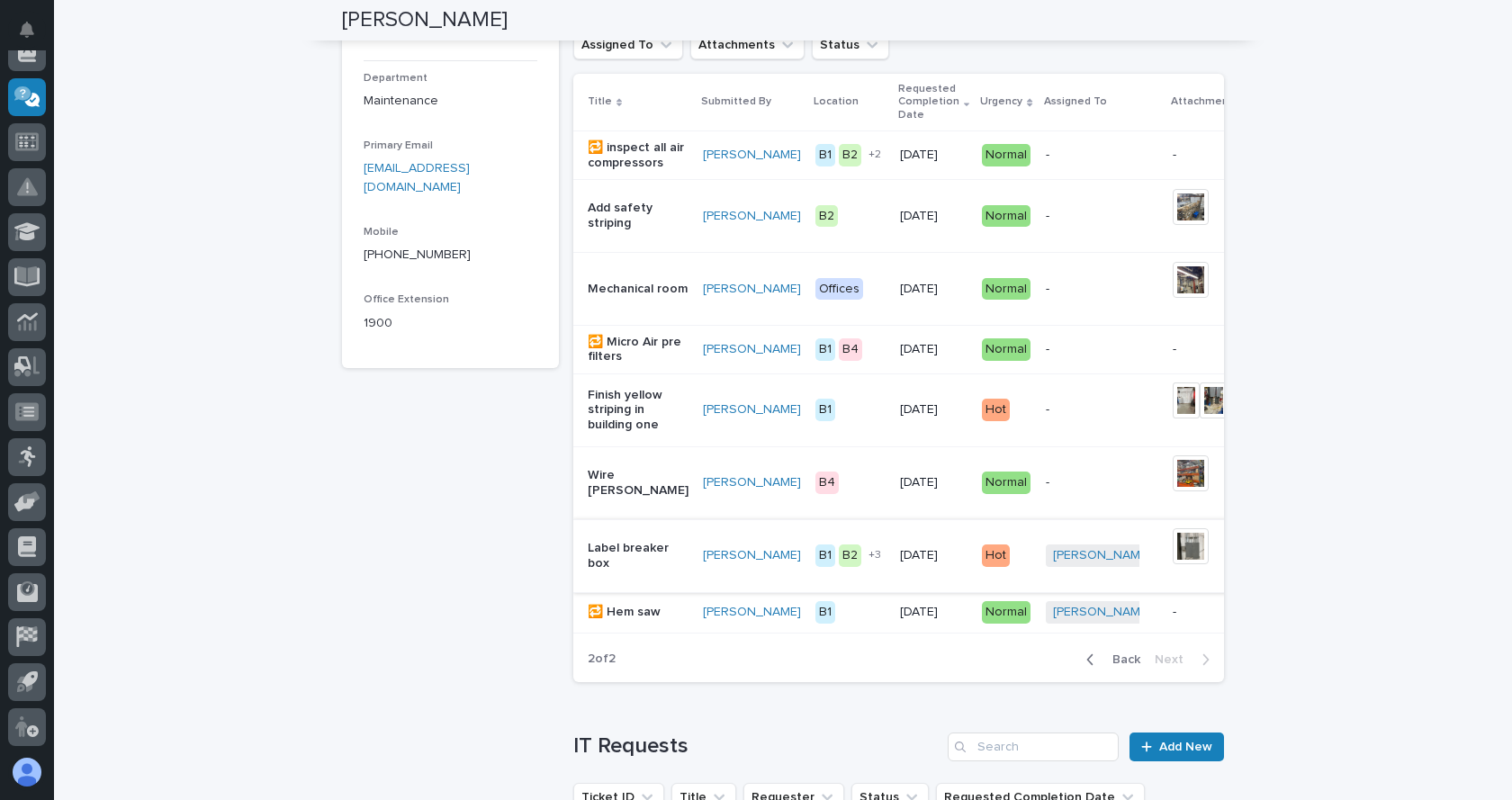
scroll to position [239, 0]
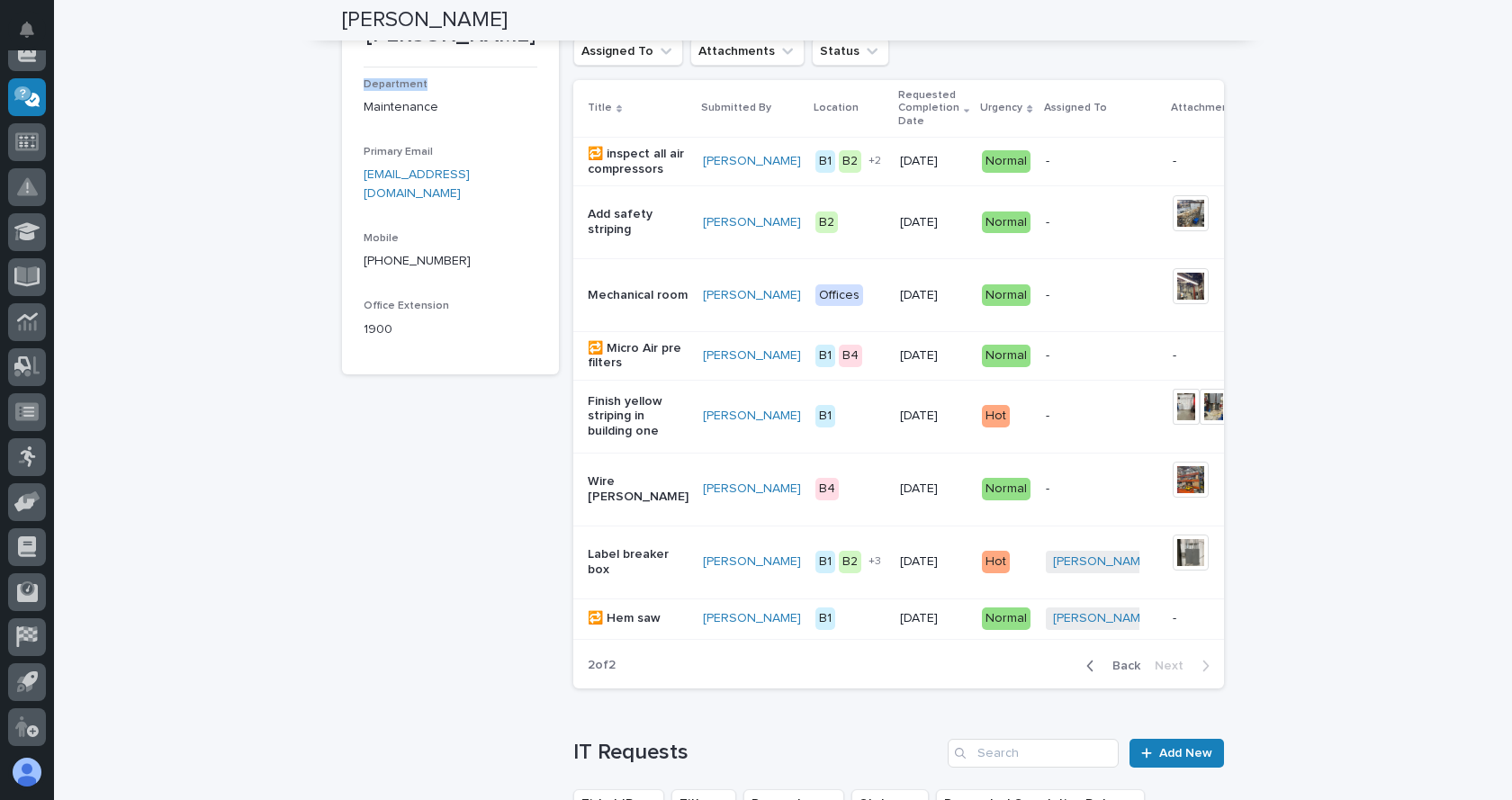
drag, startPoint x: 359, startPoint y: 86, endPoint x: 456, endPoint y: 86, distance: 97.0
click at [456, 86] on p "Department" at bounding box center [450, 85] width 174 height 13
drag, startPoint x: 382, startPoint y: 309, endPoint x: 330, endPoint y: 91, distance: 224.1
click at [333, 91] on div "Loading... Saving… Loading... Saving… John Lunsford John Lunsford Department Ma…" at bounding box center [783, 780] width 900 height 1922
click at [427, 438] on div "John Lunsford Department Maintenance Primary Email jlunsford@pwiworks.com Mobil…" at bounding box center [450, 787] width 217 height 1820
